Goal: Transaction & Acquisition: Subscribe to service/newsletter

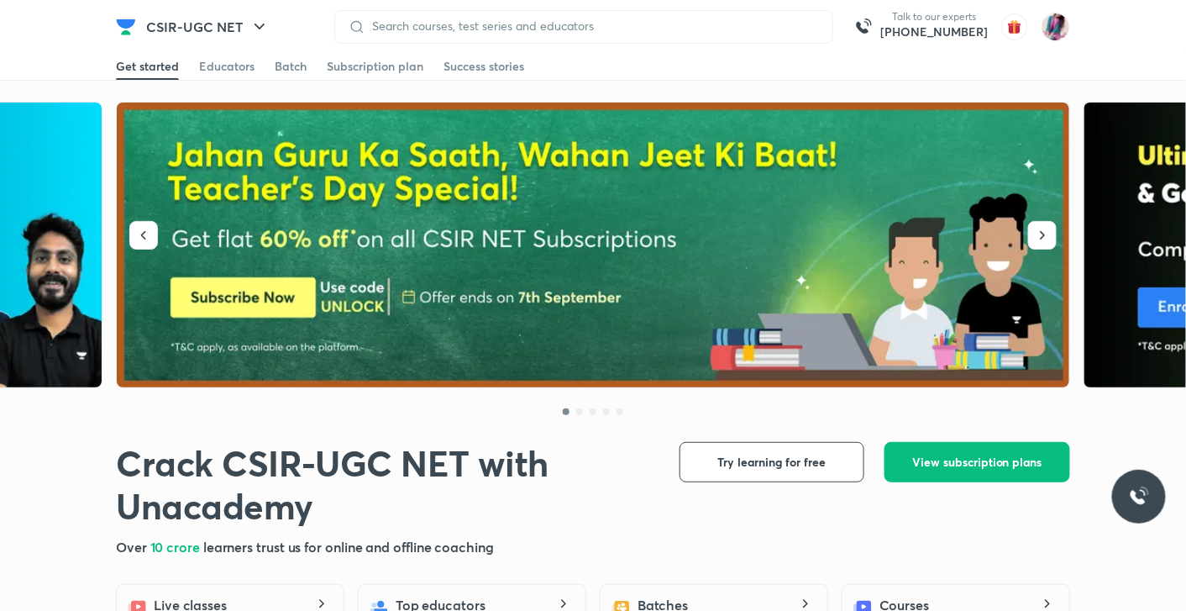
click at [379, 339] on img at bounding box center [594, 246] width 954 height 286
